Goal: Check status: Check status

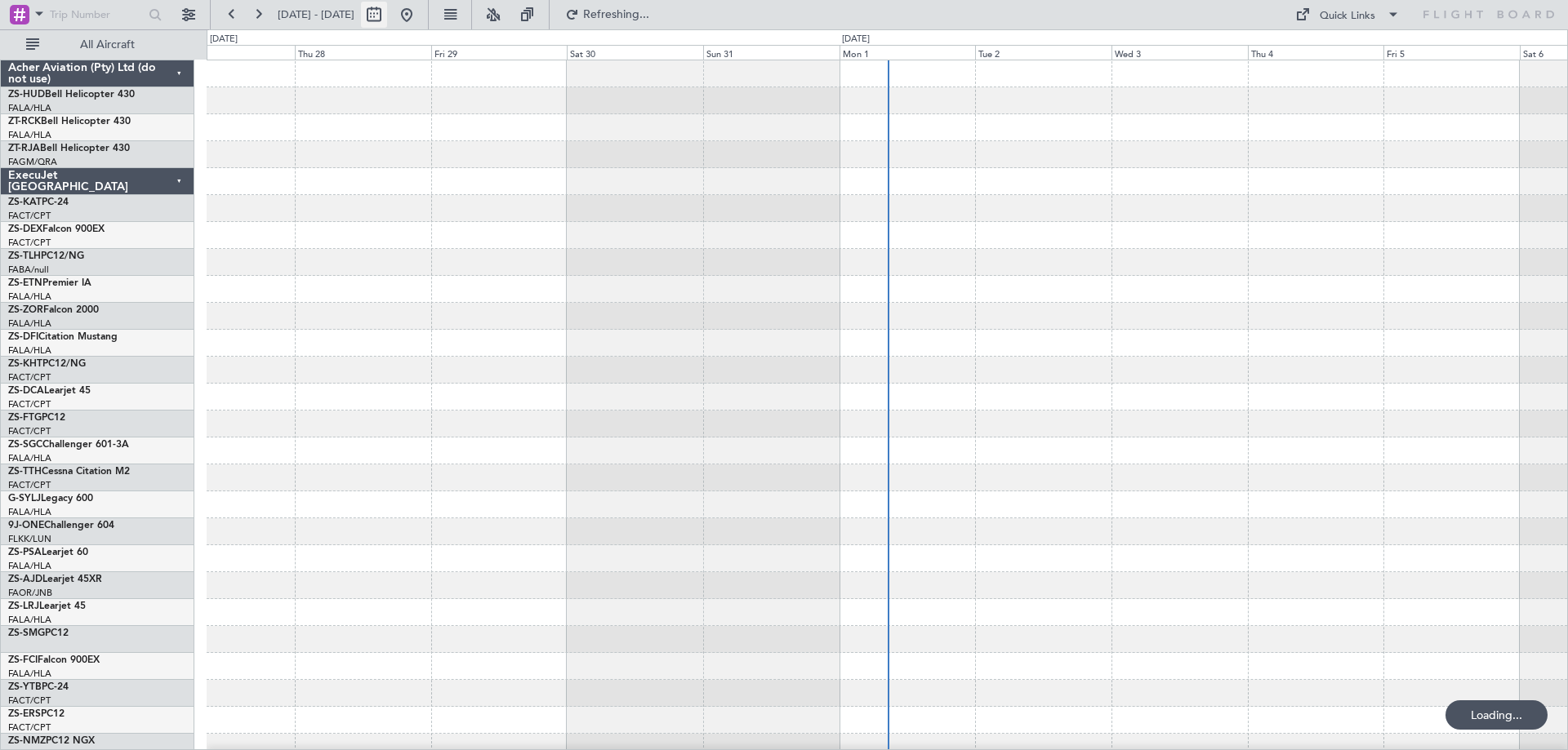
click at [387, 14] on button at bounding box center [373, 14] width 26 height 26
select select "8"
select select "2025"
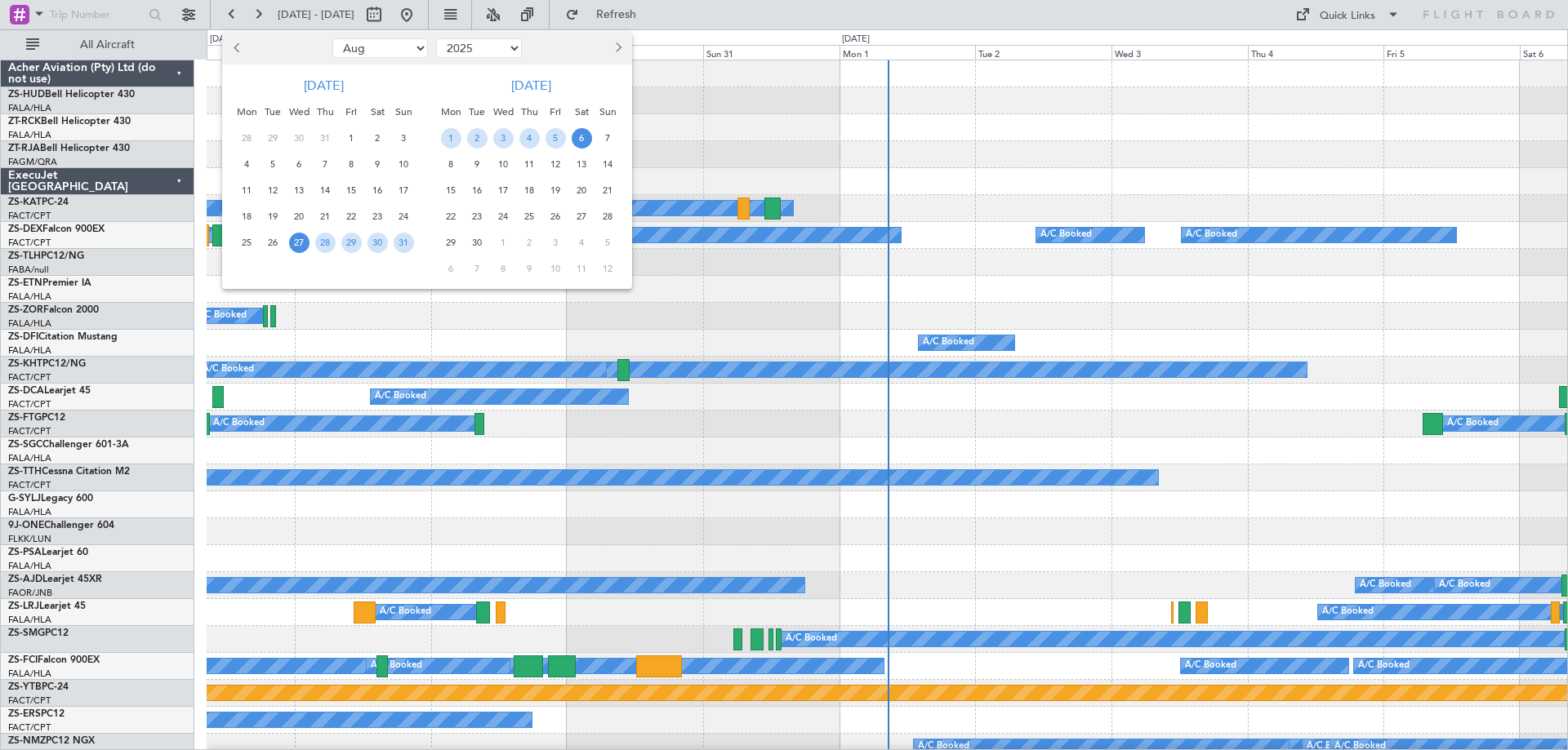
click at [611, 53] on button "Next month" at bounding box center [617, 48] width 18 height 26
click at [617, 47] on span "Next month" at bounding box center [617, 48] width 10 height 10
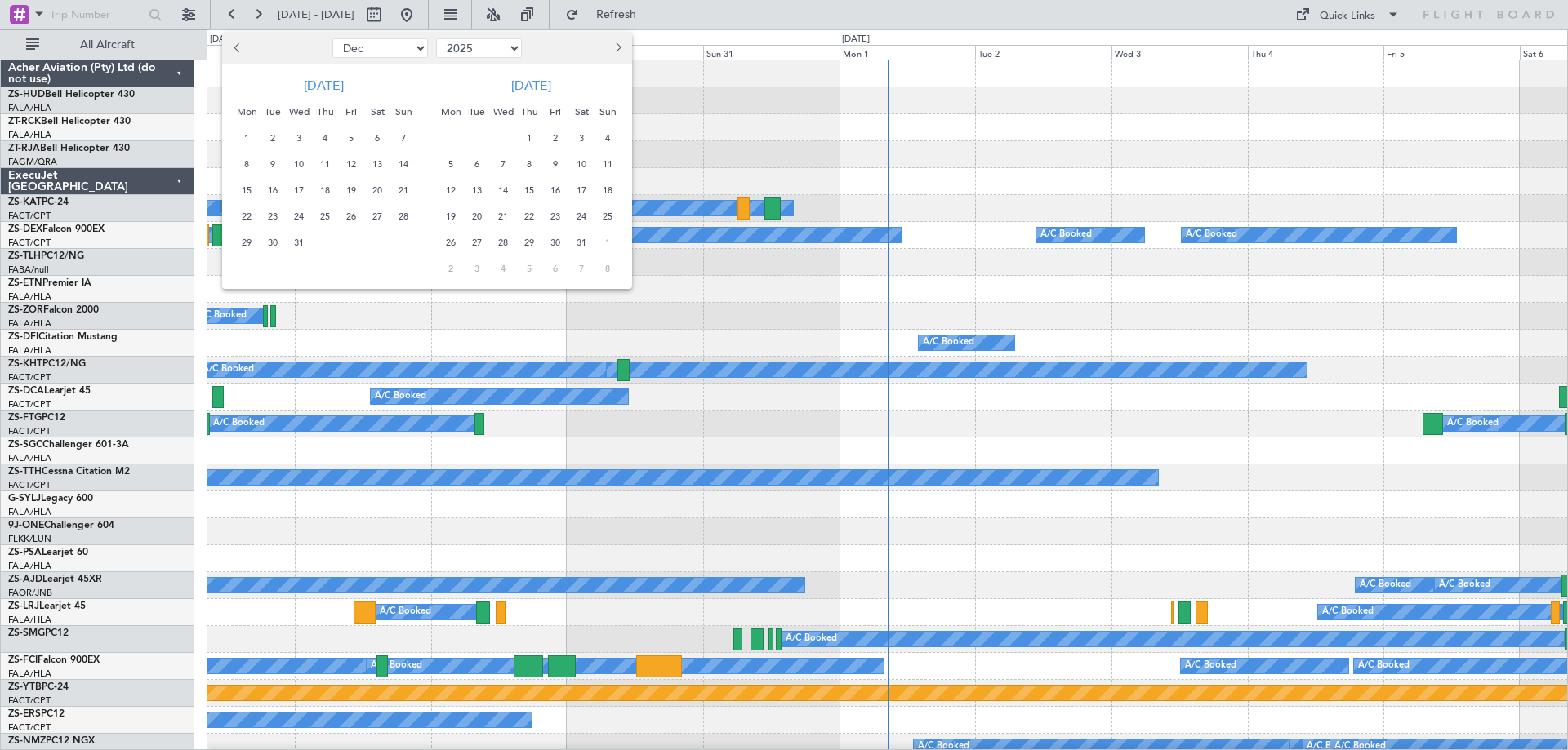
select select "1"
select select "2026"
click at [617, 47] on span "Next month" at bounding box center [617, 48] width 10 height 10
click at [615, 46] on span "Next month" at bounding box center [617, 48] width 10 height 10
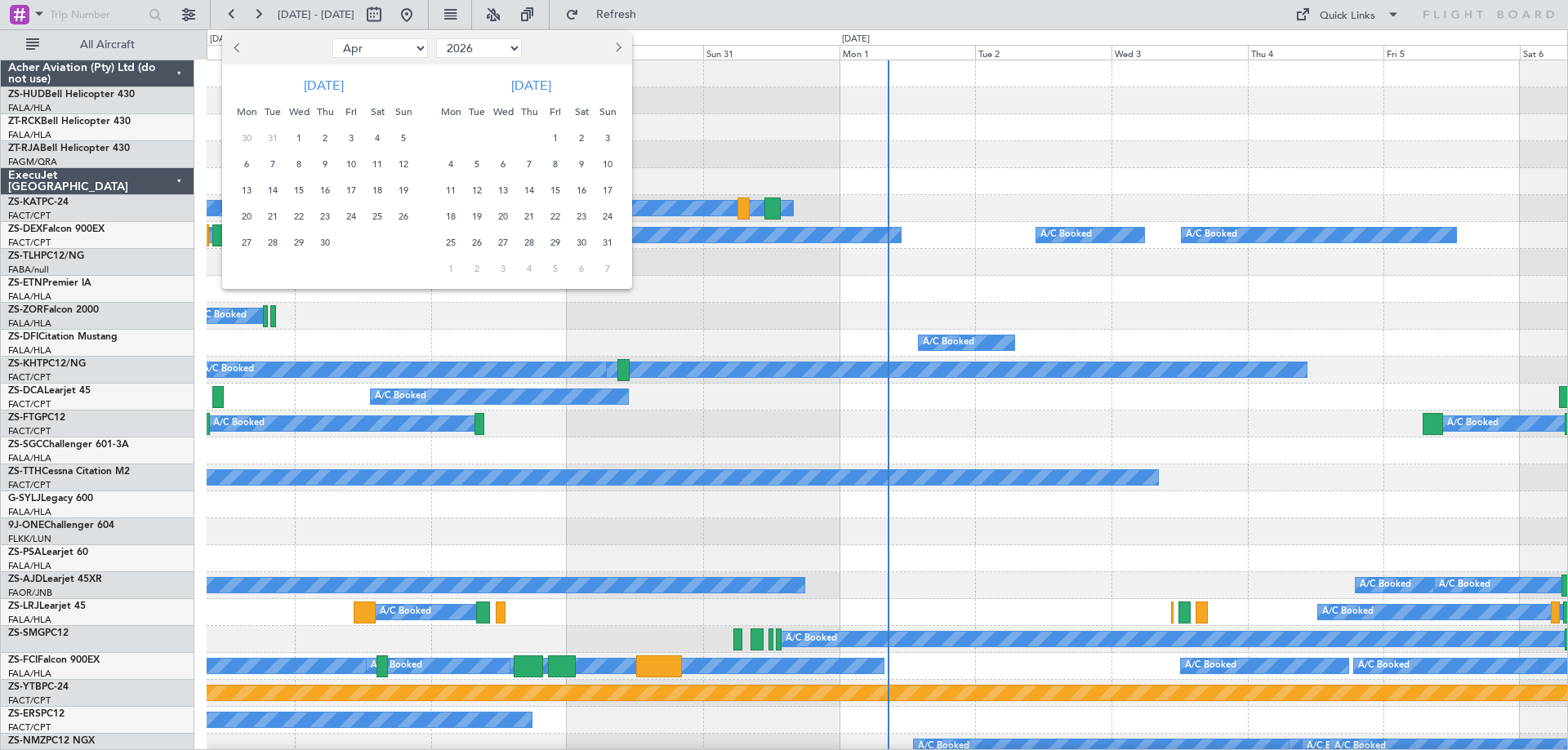
click at [476, 190] on span "12" at bounding box center [477, 190] width 20 height 20
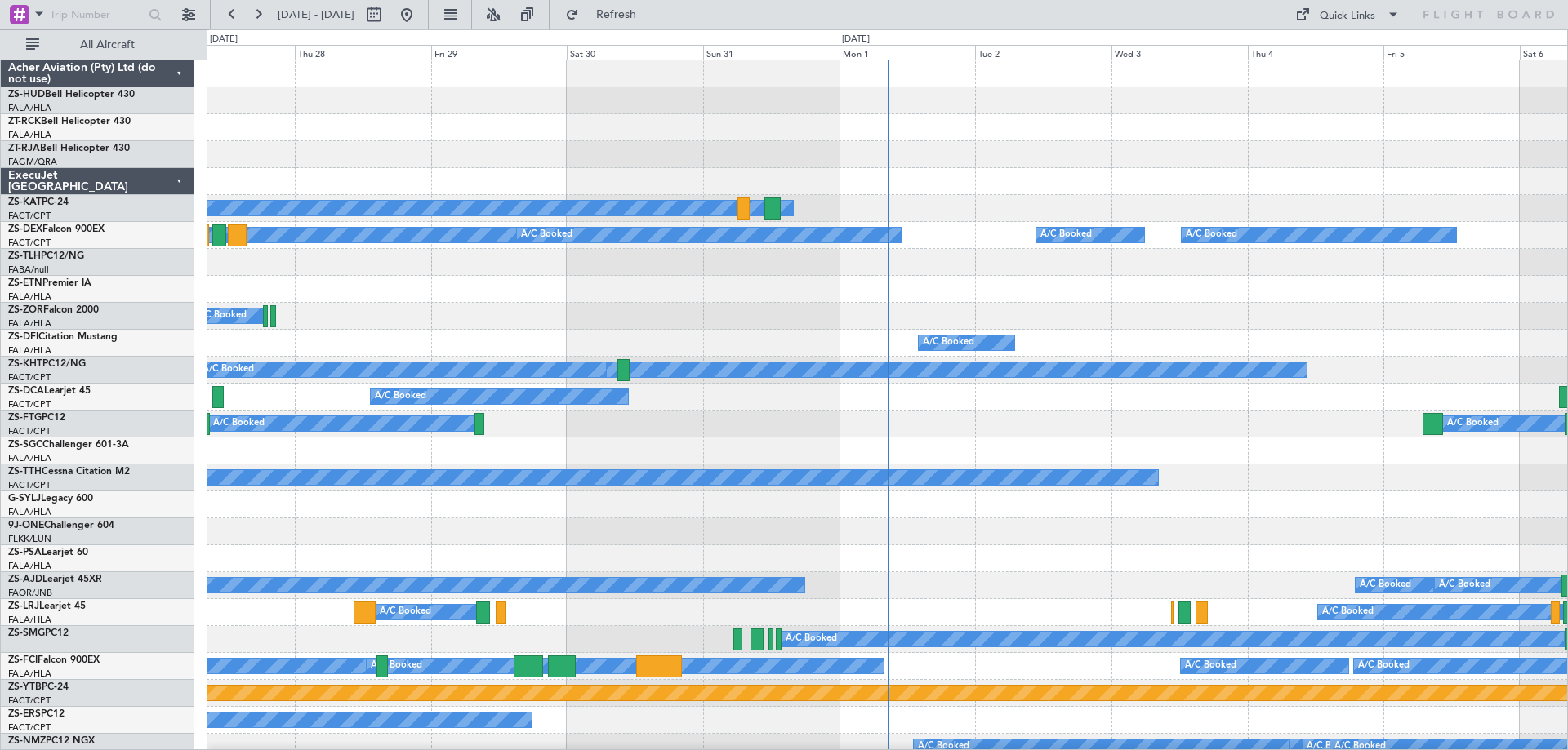
select select "5"
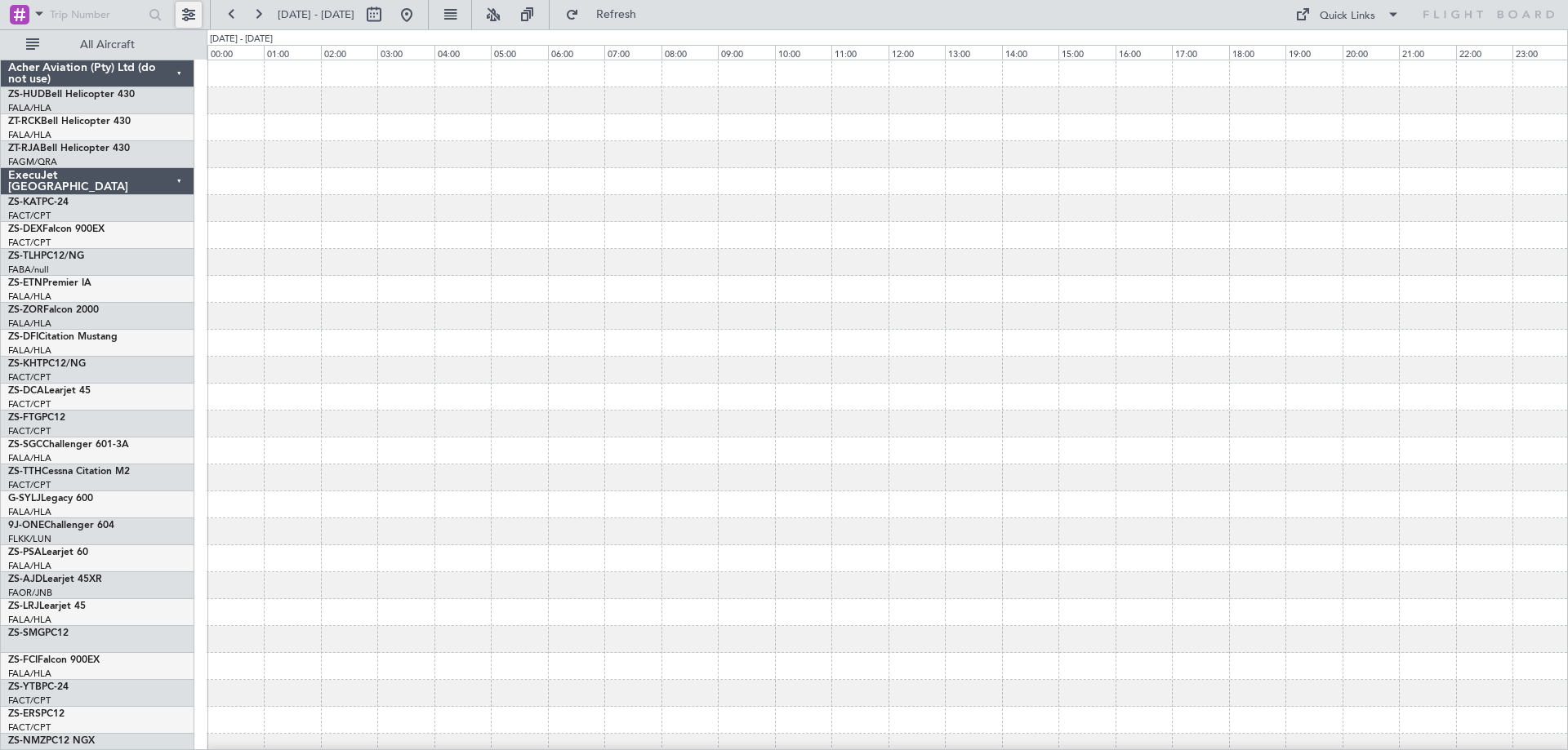
click at [190, 23] on button at bounding box center [188, 14] width 26 height 26
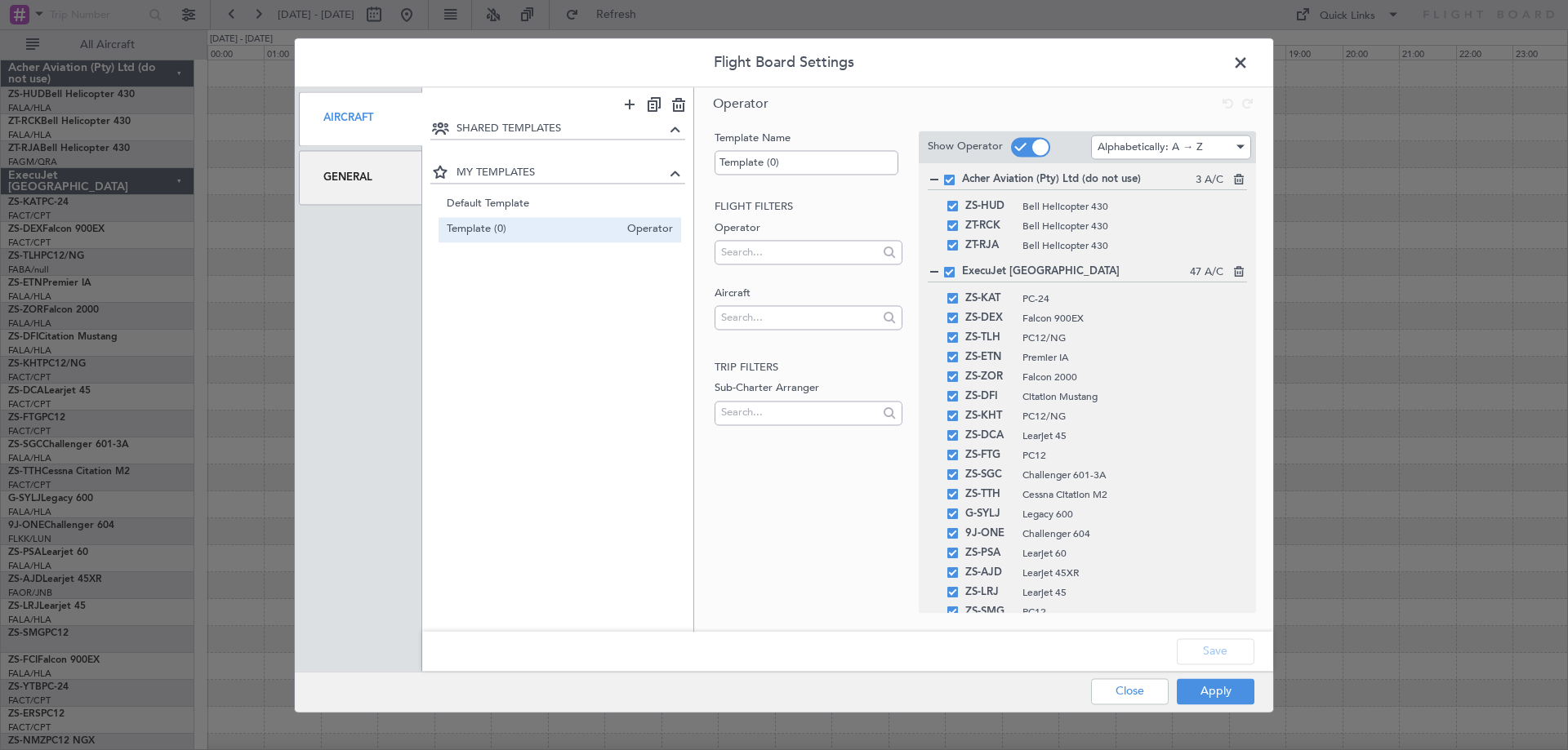
drag, startPoint x: 356, startPoint y: 178, endPoint x: 381, endPoint y: 200, distance: 33.3
click at [355, 178] on div "General" at bounding box center [361, 177] width 124 height 54
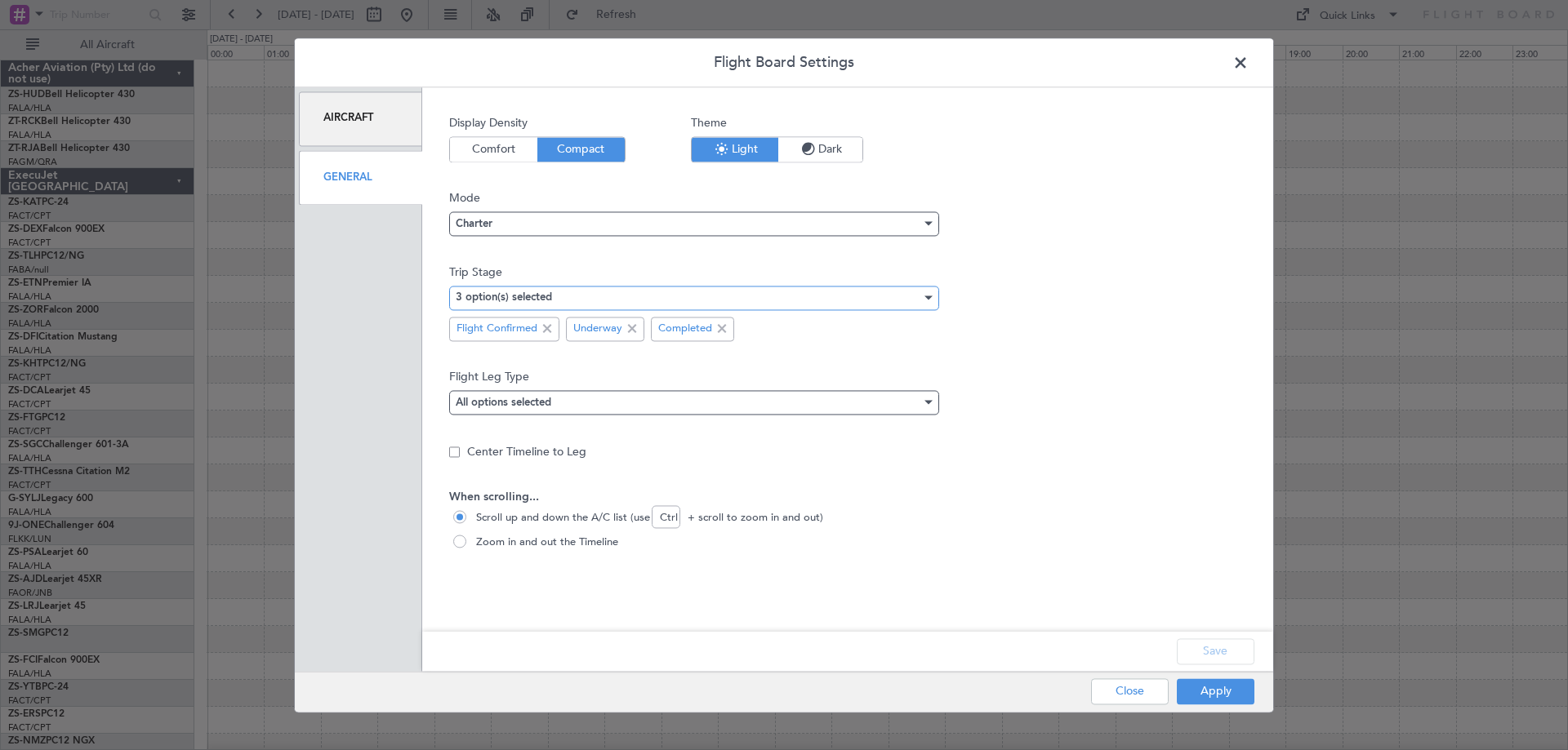
click at [556, 294] on div "3 option(s) selected" at bounding box center [688, 297] width 465 height 24
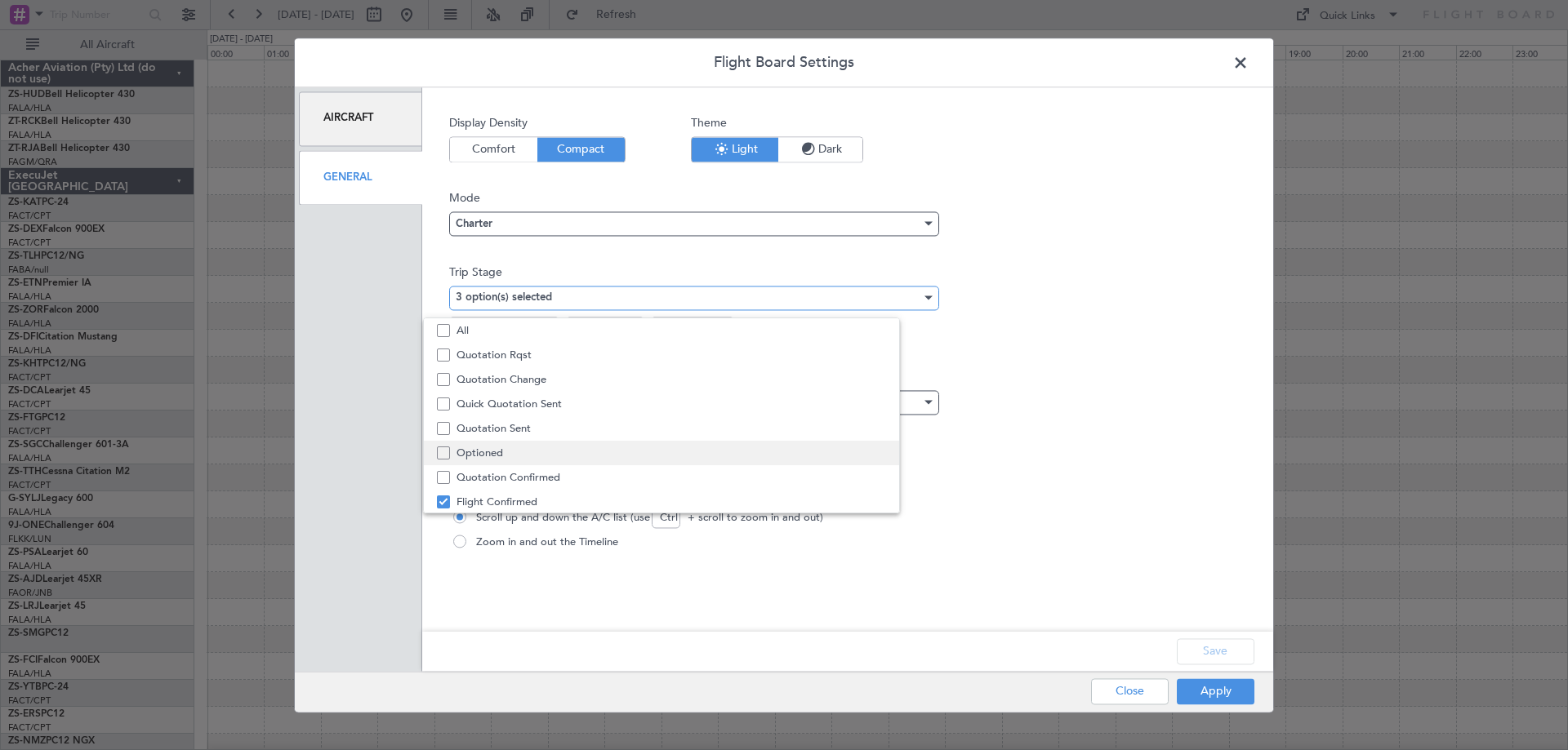
scroll to position [51, 0]
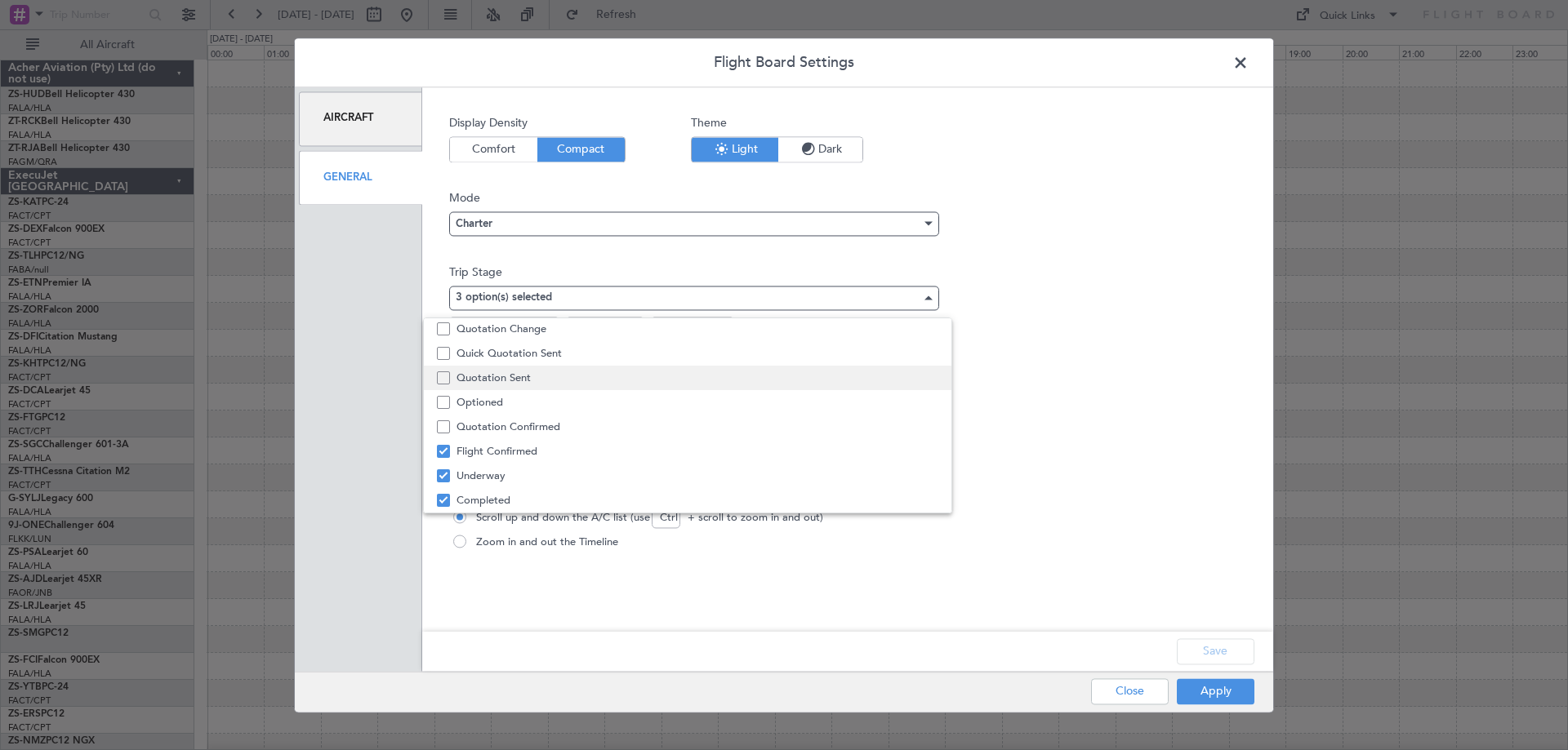
click at [510, 381] on span "Quotation Sent" at bounding box center [697, 378] width 482 height 24
click at [1219, 694] on div at bounding box center [784, 375] width 1568 height 750
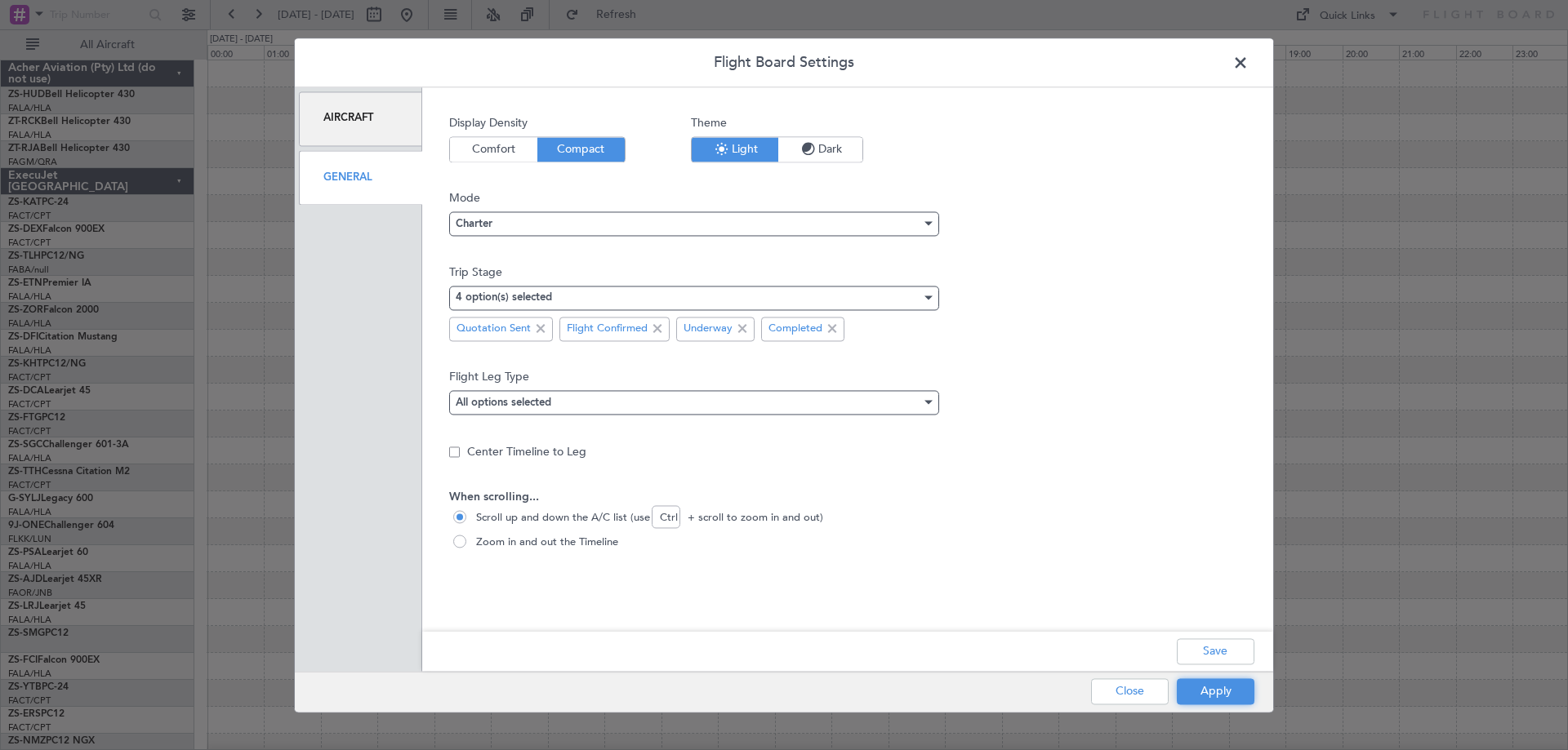
click at [1219, 694] on button "Apply" at bounding box center [1215, 691] width 78 height 26
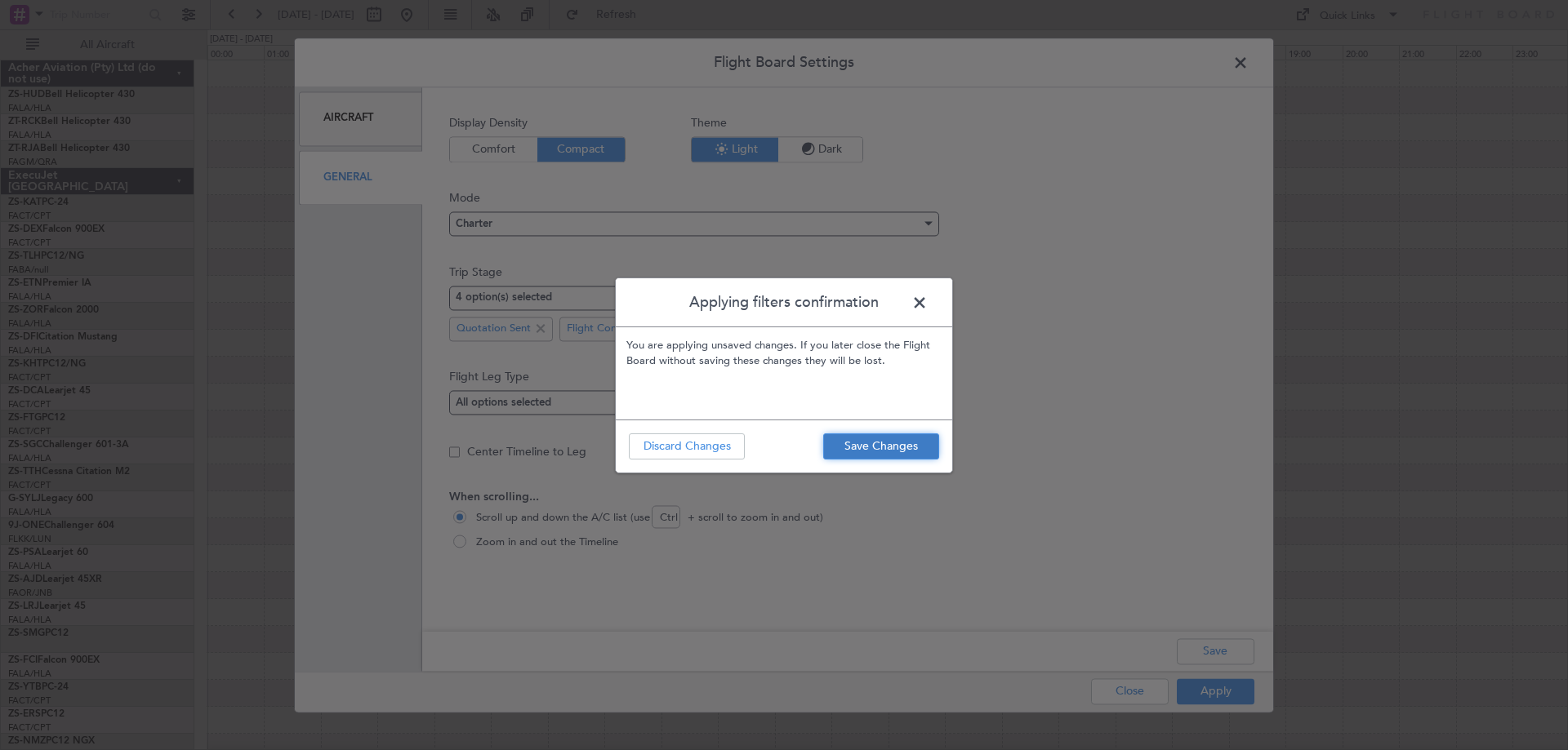
click at [888, 448] on button "Save Changes" at bounding box center [880, 446] width 116 height 26
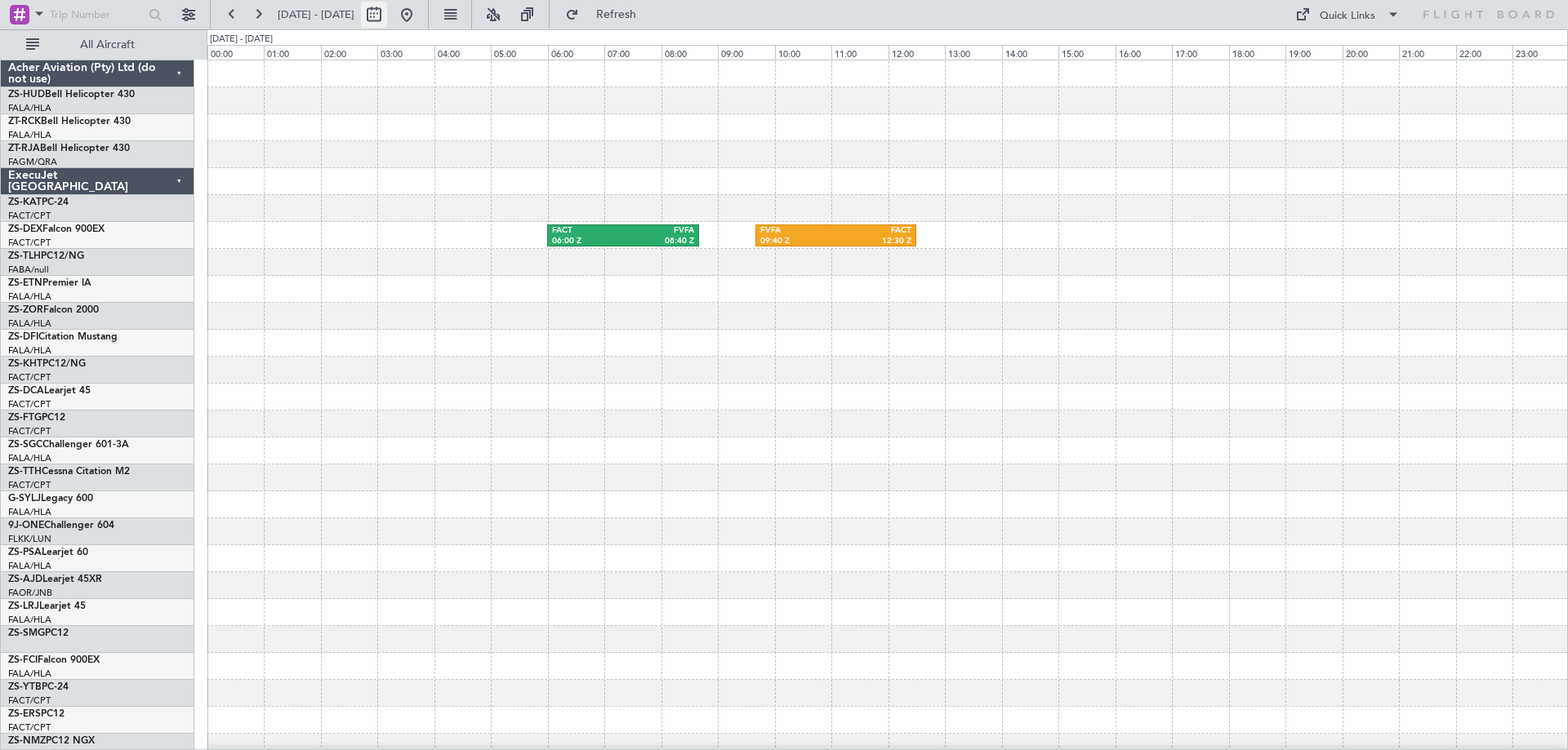
click at [387, 13] on button at bounding box center [373, 14] width 26 height 26
select select "5"
select select "2026"
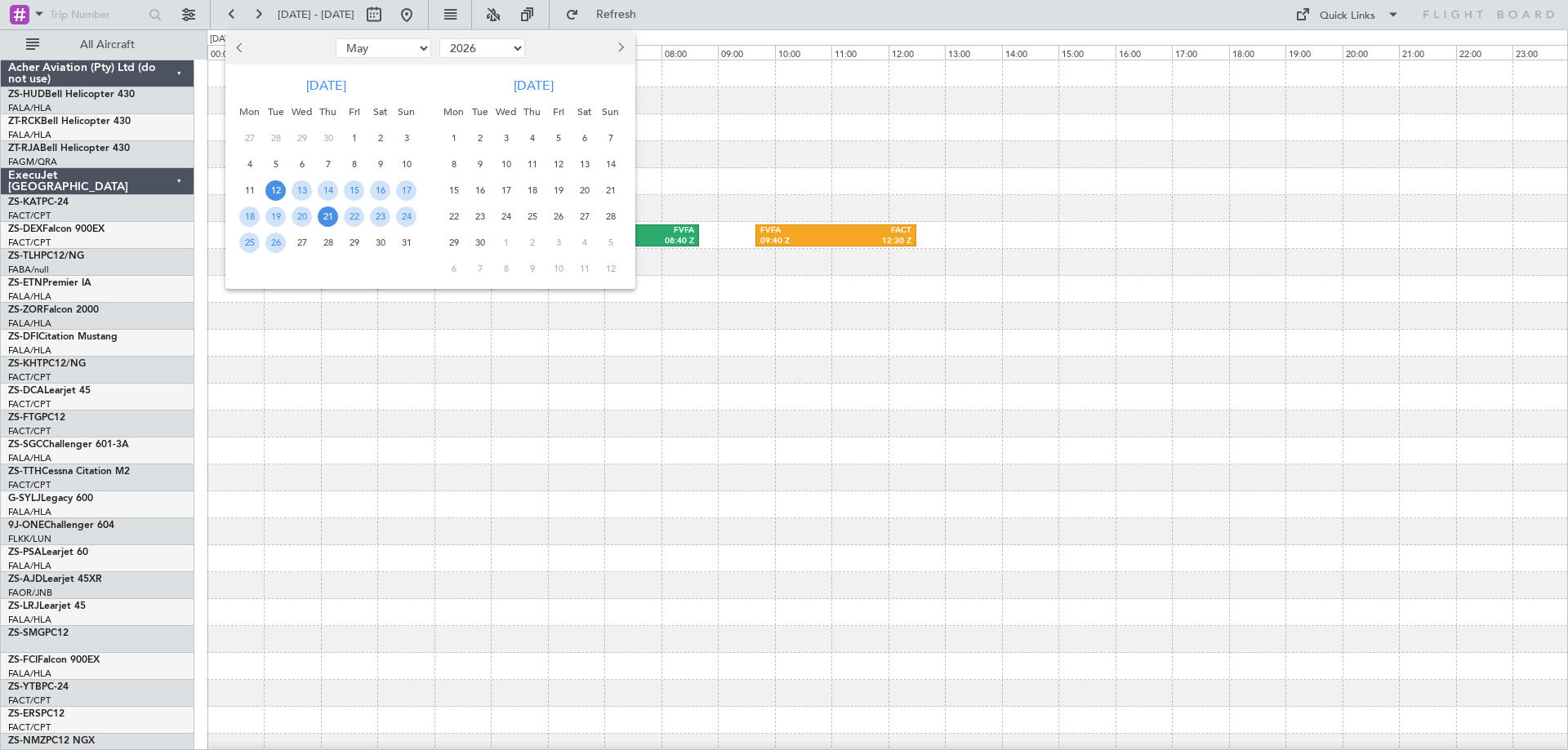
click at [331, 216] on span "21" at bounding box center [327, 216] width 20 height 20
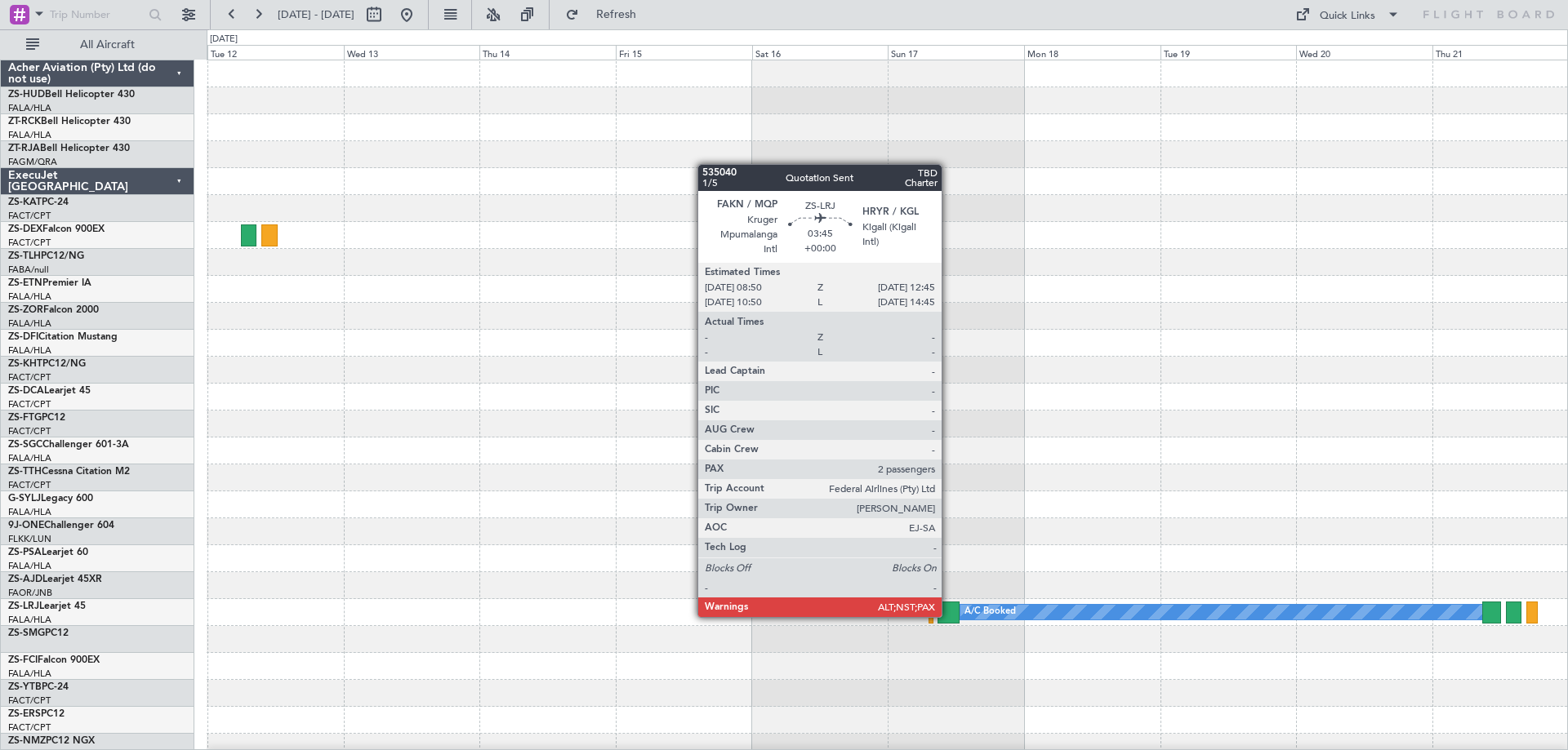
click at [949, 616] on div at bounding box center [948, 612] width 23 height 22
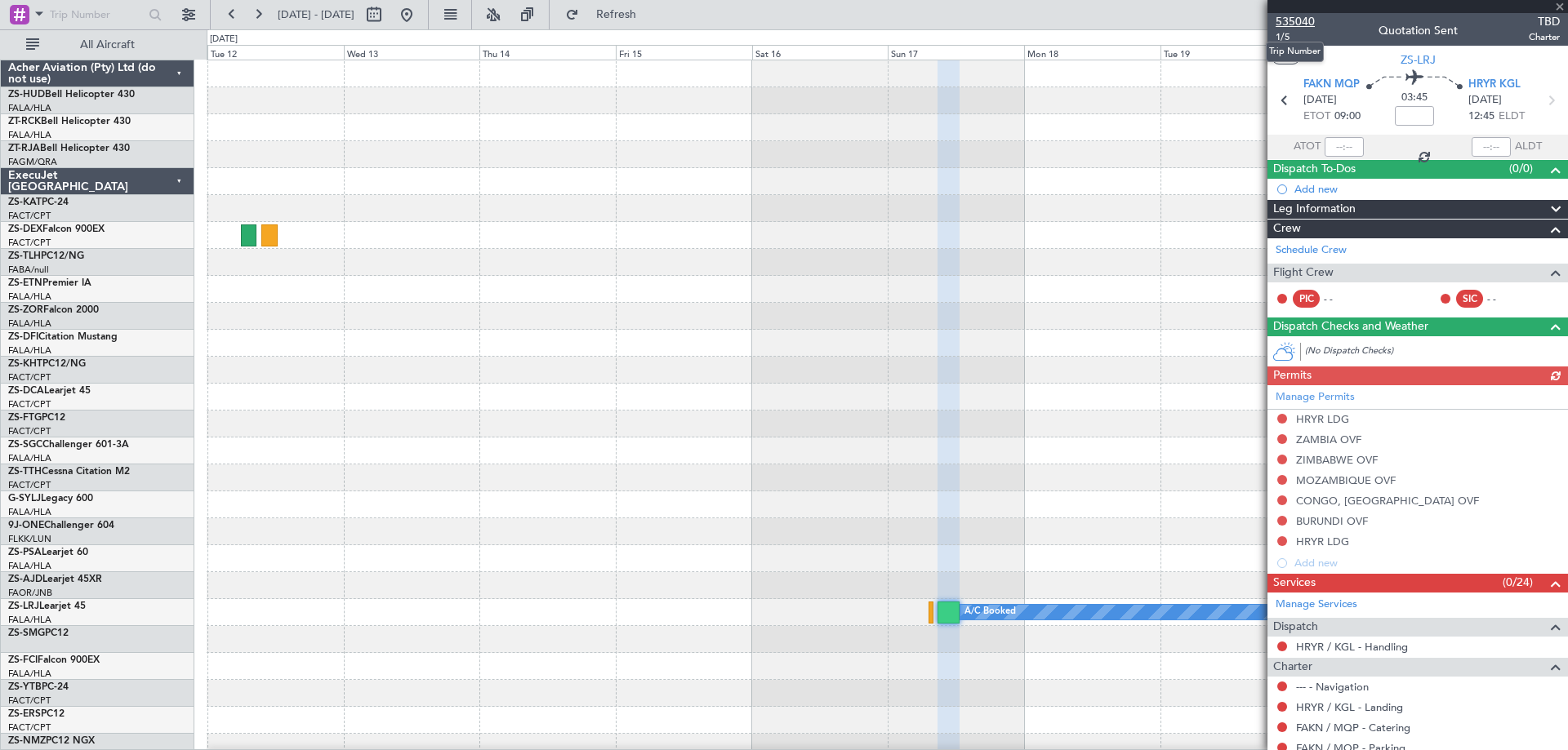
click at [1301, 18] on span "535040" at bounding box center [1295, 22] width 39 height 18
click at [1558, 4] on span at bounding box center [1560, 8] width 17 height 15
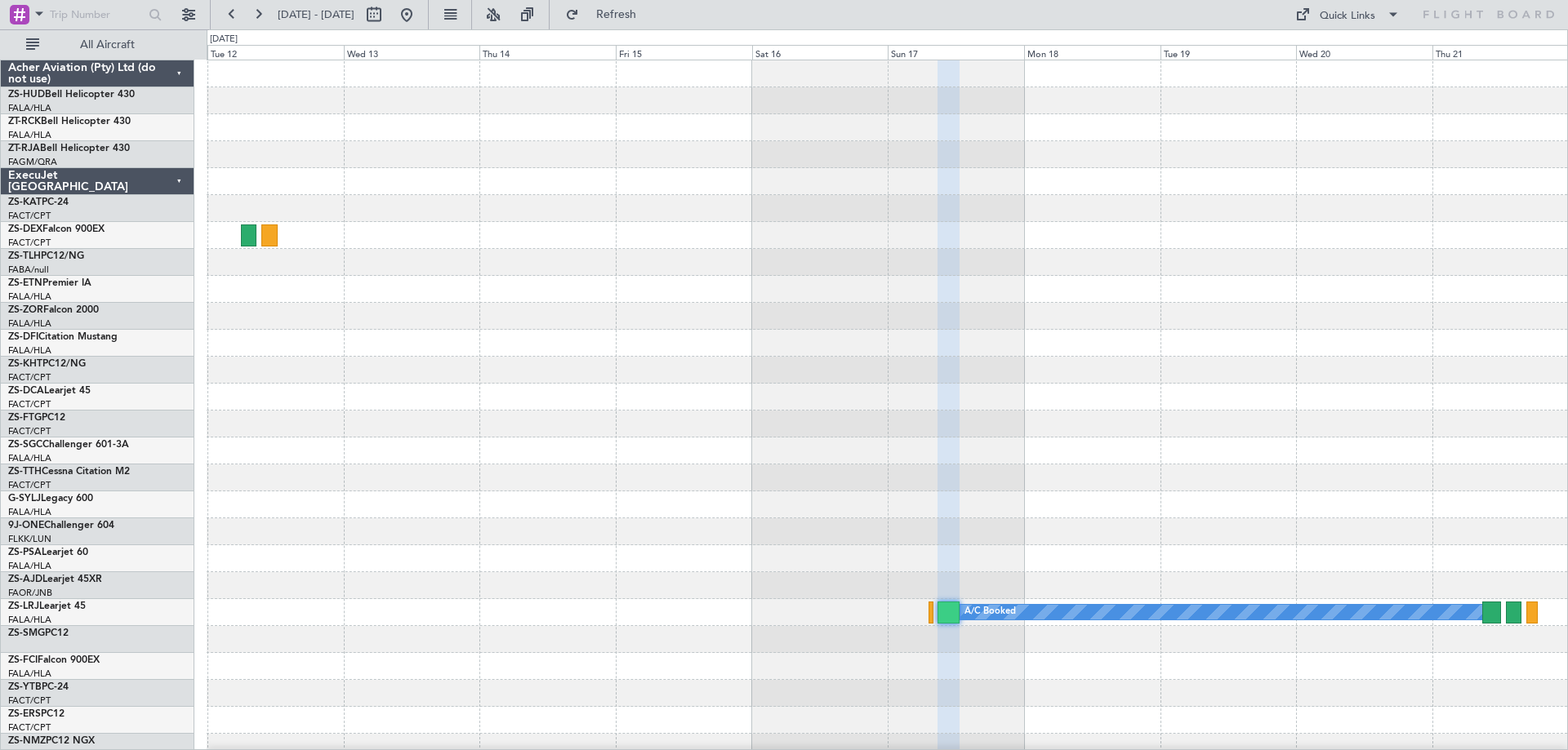
type input "0"
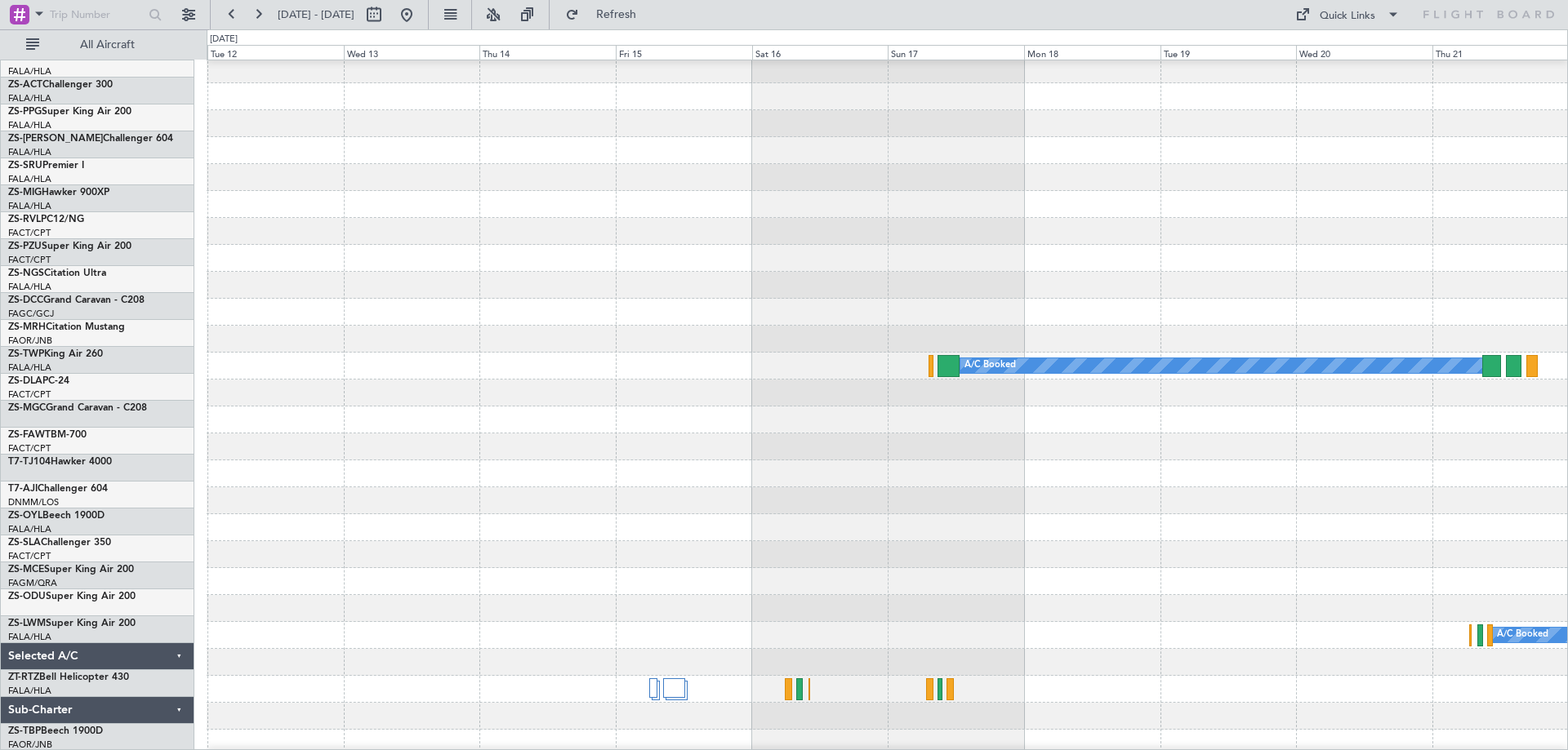
scroll to position [246, 0]
